Goal: Transaction & Acquisition: Download file/media

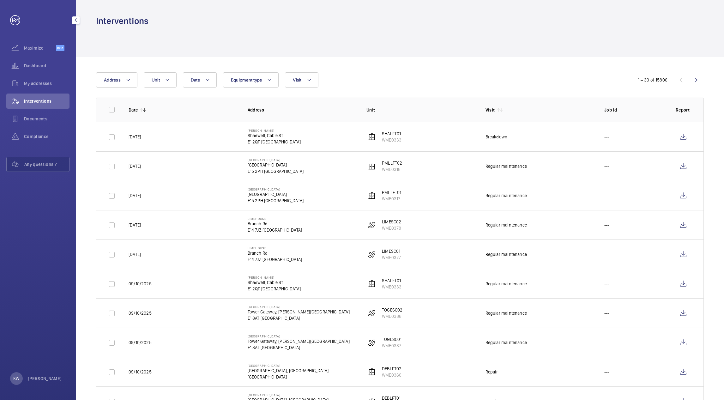
click at [40, 85] on span "My addresses" at bounding box center [46, 83] width 45 height 6
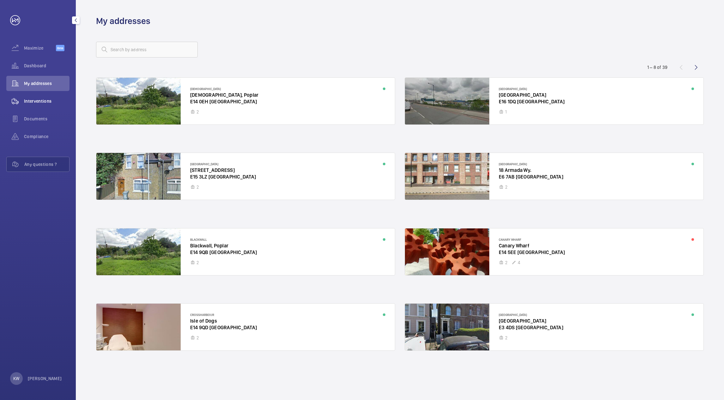
click at [40, 98] on span "Interventions" at bounding box center [46, 101] width 45 height 6
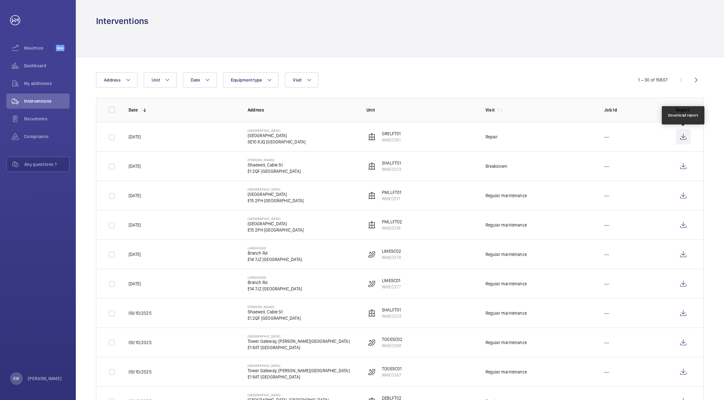
click at [681, 136] on wm-front-icon-button at bounding box center [682, 136] width 15 height 15
